Goal: Navigation & Orientation: Find specific page/section

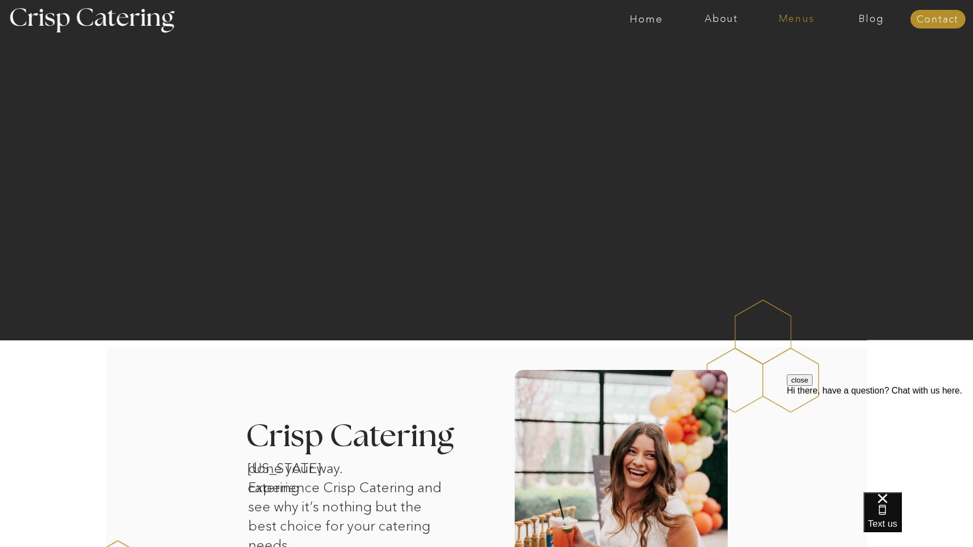
click at [787, 20] on nav "Menus" at bounding box center [796, 19] width 75 height 11
click at [778, 65] on nav "Winter (Sep-Feb)" at bounding box center [796, 64] width 90 height 10
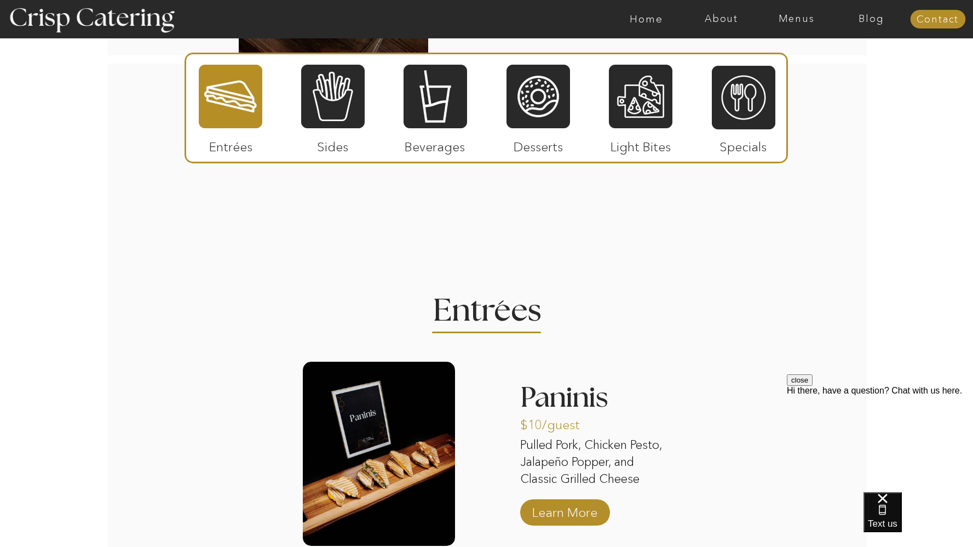
scroll to position [1148, 0]
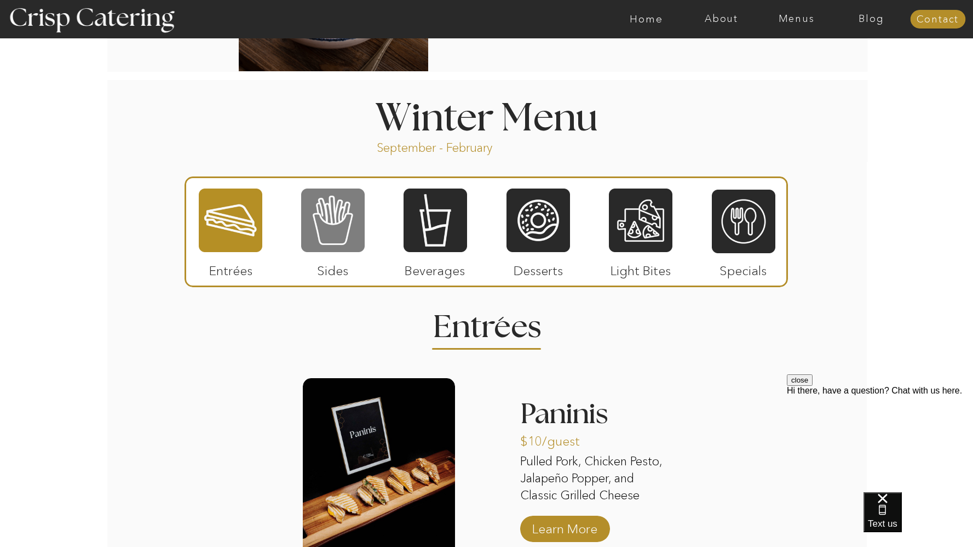
click at [346, 199] on div at bounding box center [333, 220] width 64 height 66
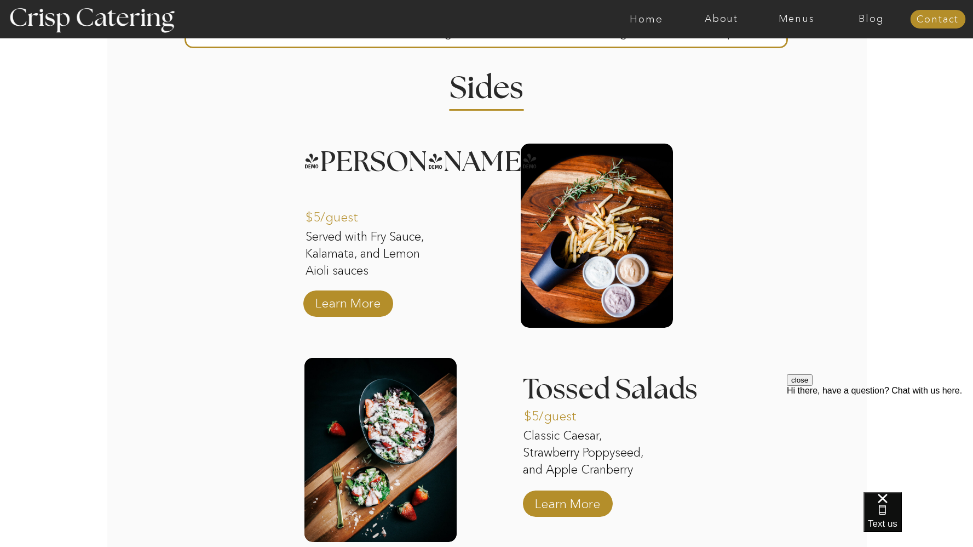
scroll to position [1267, 0]
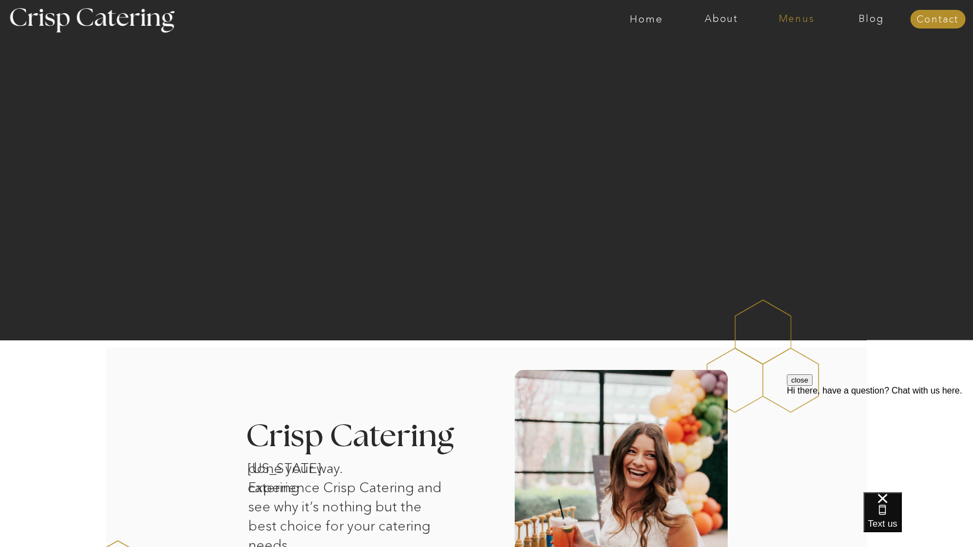
click at [784, 20] on nav "Menus" at bounding box center [796, 19] width 75 height 11
click at [787, 68] on nav "Winter (Sep-Feb)" at bounding box center [796, 64] width 90 height 10
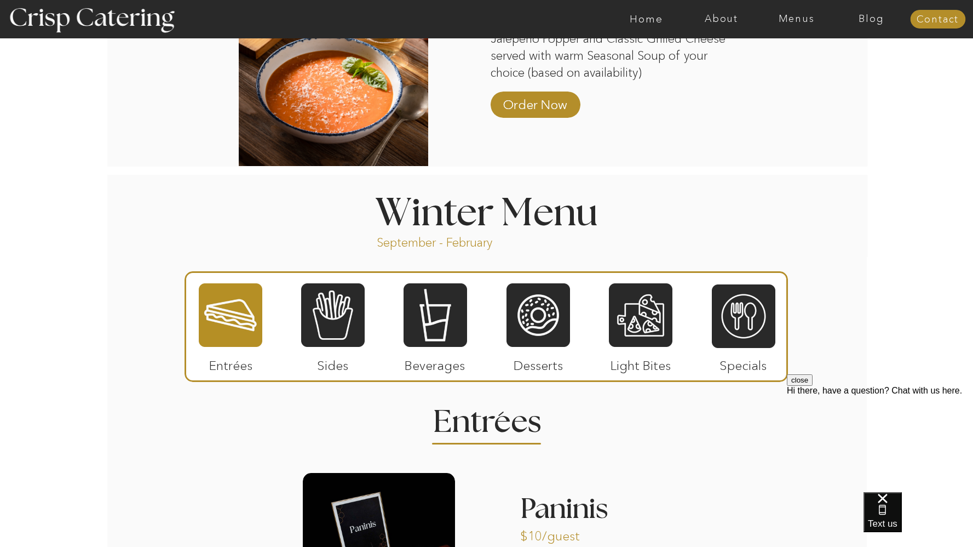
scroll to position [1391, 0]
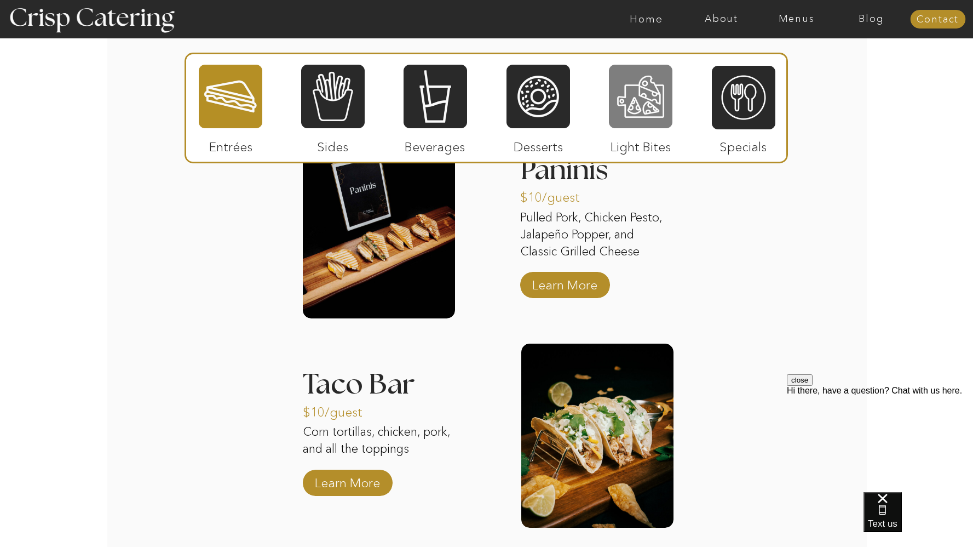
click at [648, 99] on div at bounding box center [641, 97] width 64 height 66
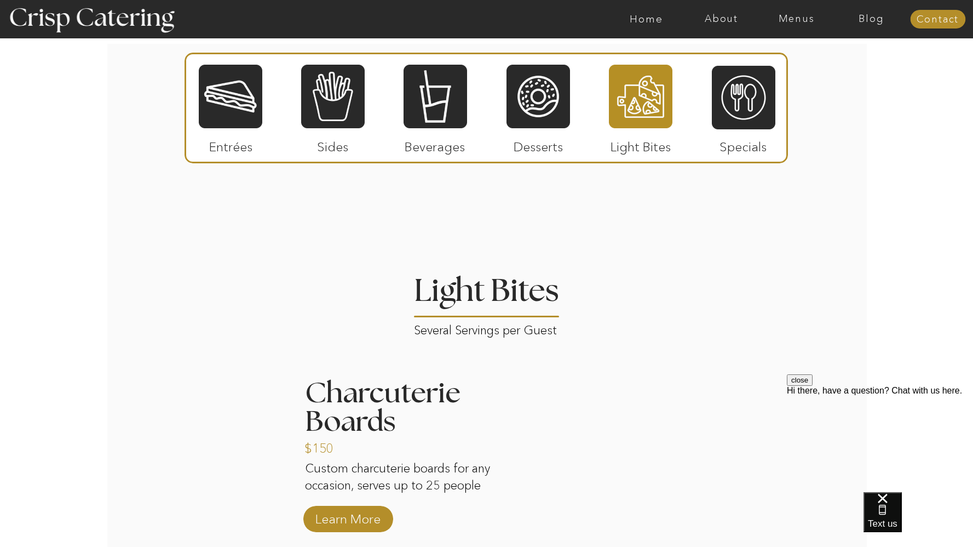
scroll to position [1406, 0]
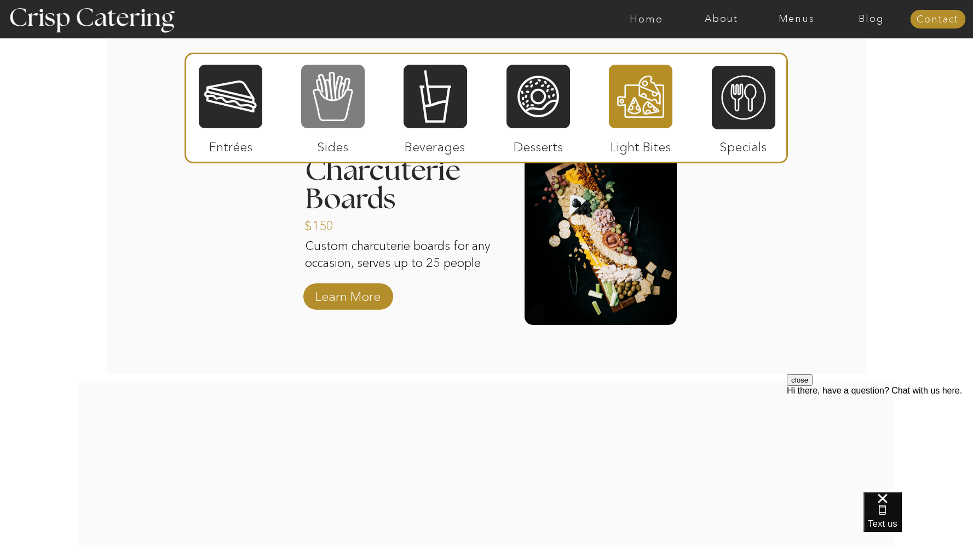
click at [347, 101] on div at bounding box center [333, 97] width 64 height 66
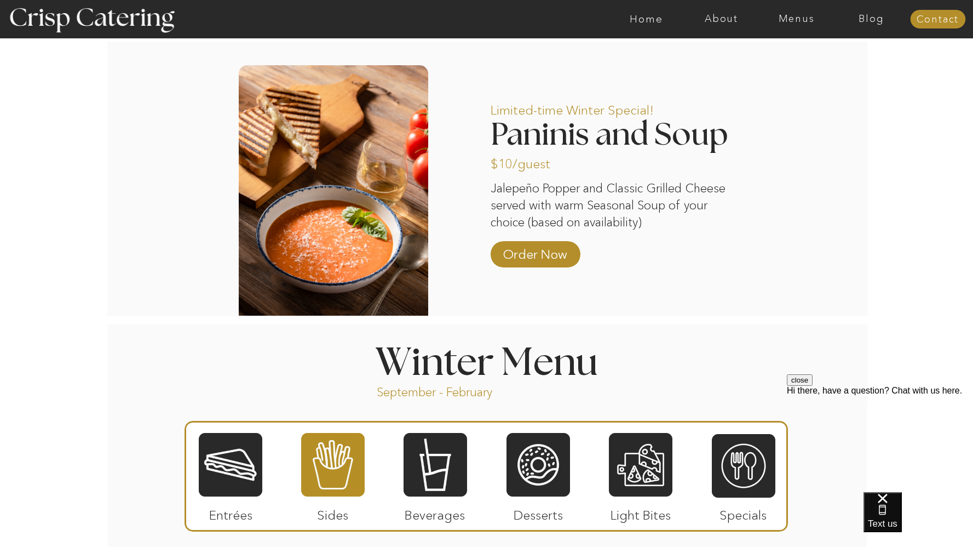
scroll to position [990, 0]
